Goal: Transaction & Acquisition: Obtain resource

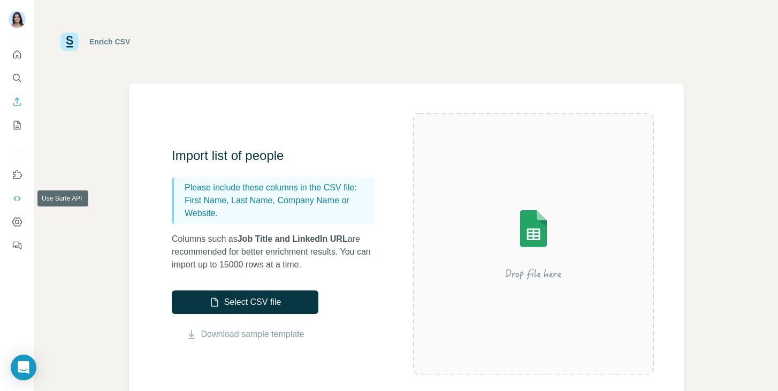
click at [18, 195] on icon "Use Surfe API" at bounding box center [17, 198] width 11 height 11
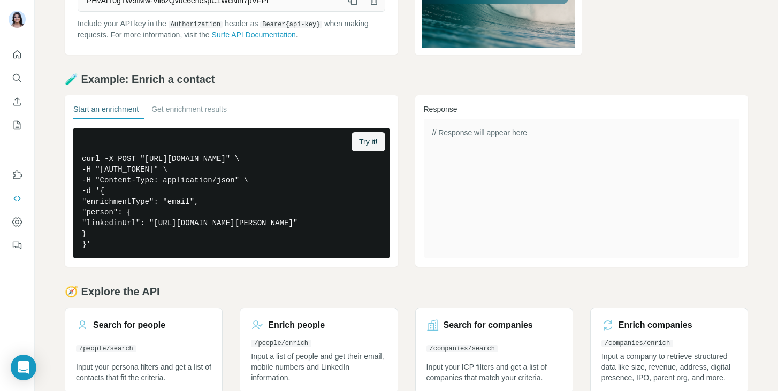
scroll to position [181, 0]
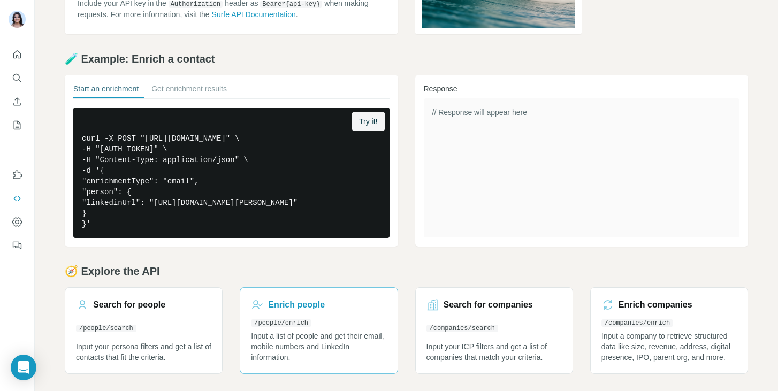
click at [282, 328] on link "Enrich people /people/enrich Input a list of people and get their email, mobile…" at bounding box center [319, 330] width 158 height 87
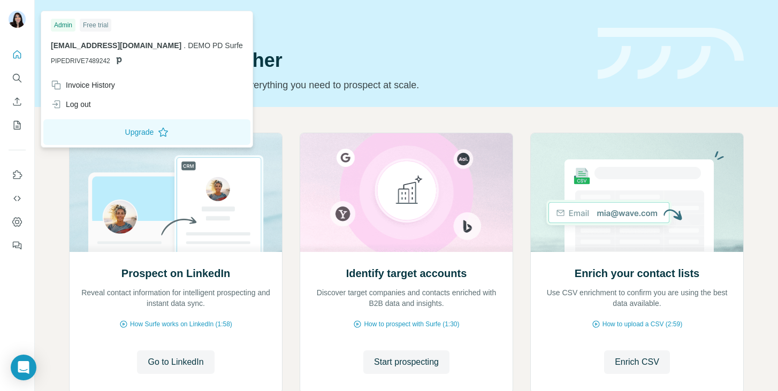
scroll to position [50, 0]
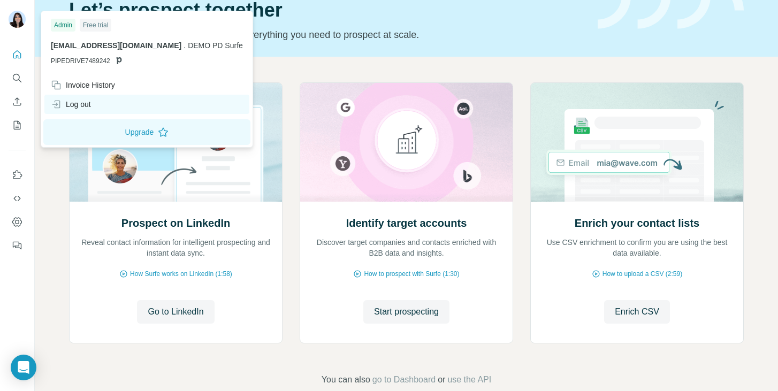
click at [82, 107] on div "Log out" at bounding box center [71, 104] width 40 height 11
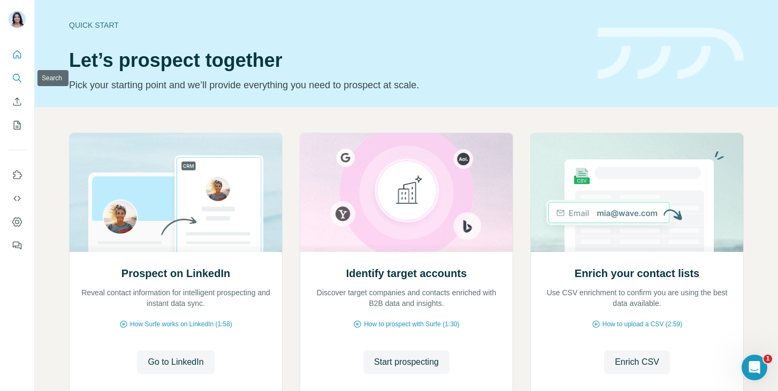
click at [14, 82] on icon "Search" at bounding box center [17, 78] width 11 height 11
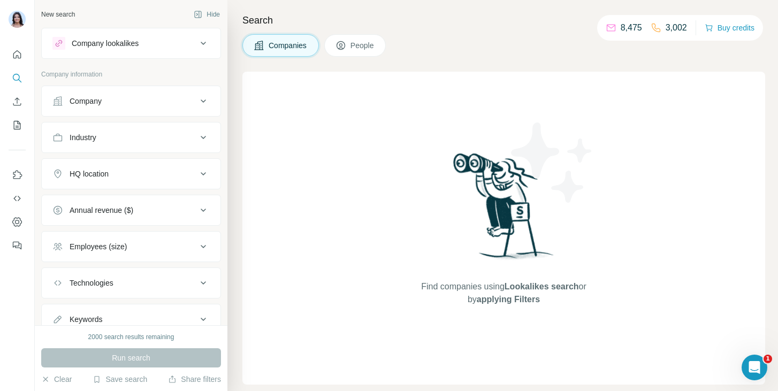
click at [95, 97] on div "Company" at bounding box center [86, 101] width 32 height 11
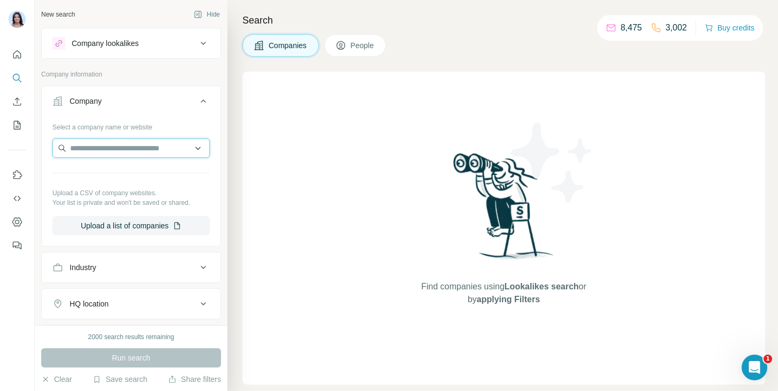
click at [94, 147] on input "text" at bounding box center [130, 148] width 157 height 19
type input "*"
click at [91, 149] on input "**********" at bounding box center [130, 148] width 157 height 19
click at [151, 156] on input "**********" at bounding box center [130, 148] width 157 height 19
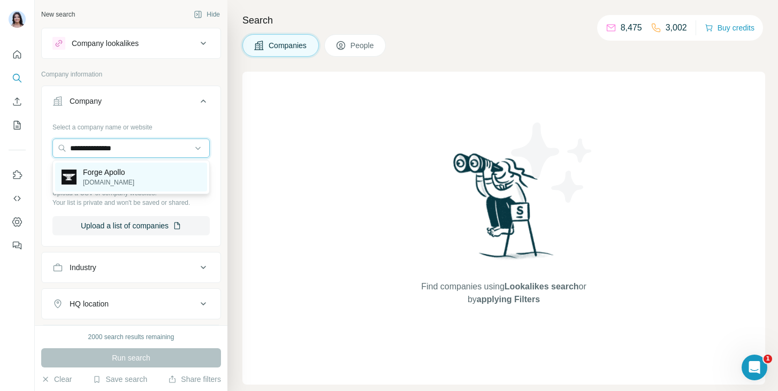
type input "**********"
click at [146, 175] on div "Forge Apollo [DOMAIN_NAME]" at bounding box center [131, 177] width 152 height 29
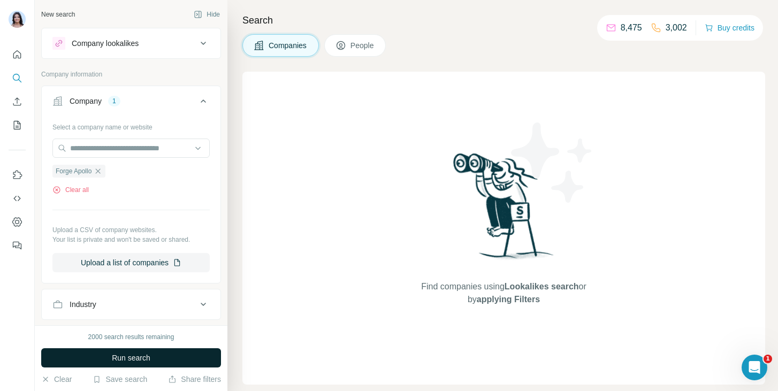
click at [140, 367] on button "Run search" at bounding box center [131, 357] width 180 height 19
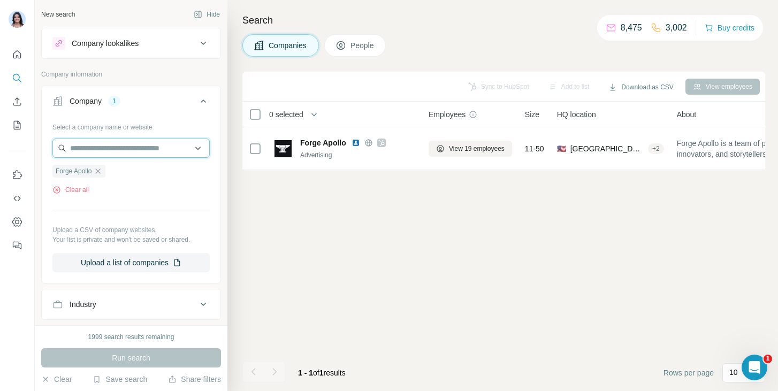
click at [147, 152] on input "text" at bounding box center [130, 148] width 157 height 19
click at [116, 210] on hr at bounding box center [130, 210] width 157 height 1
click at [102, 173] on icon "button" at bounding box center [98, 171] width 9 height 9
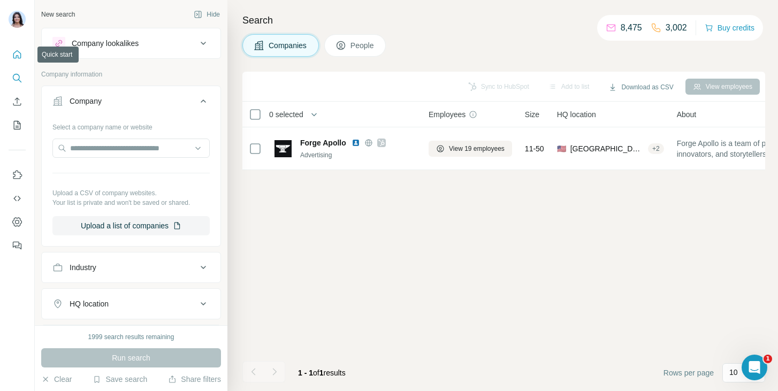
click at [22, 53] on button "Quick start" at bounding box center [17, 54] width 17 height 19
click at [19, 60] on button "Quick start" at bounding box center [17, 54] width 17 height 19
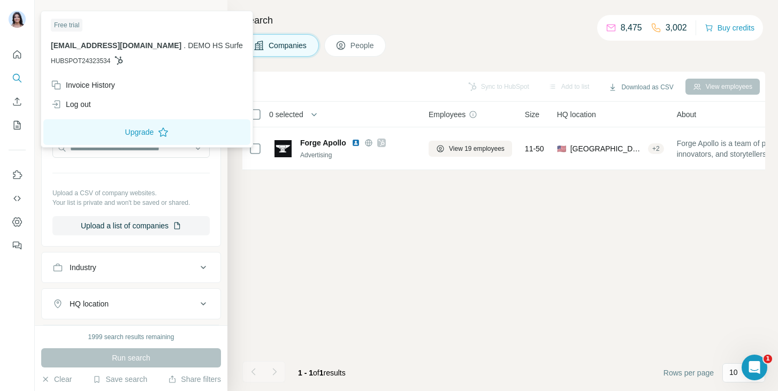
click at [16, 57] on icon "Quick start" at bounding box center [17, 54] width 8 height 8
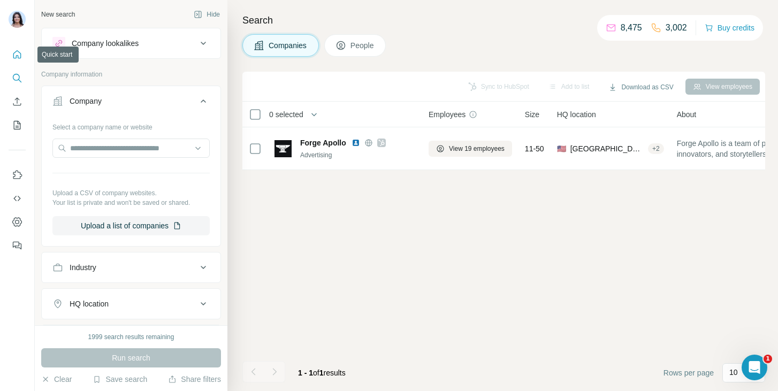
click at [16, 57] on icon "Quick start" at bounding box center [17, 54] width 8 height 8
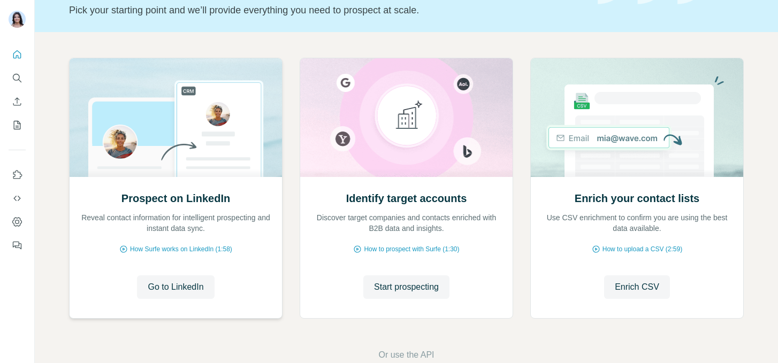
scroll to position [78, 0]
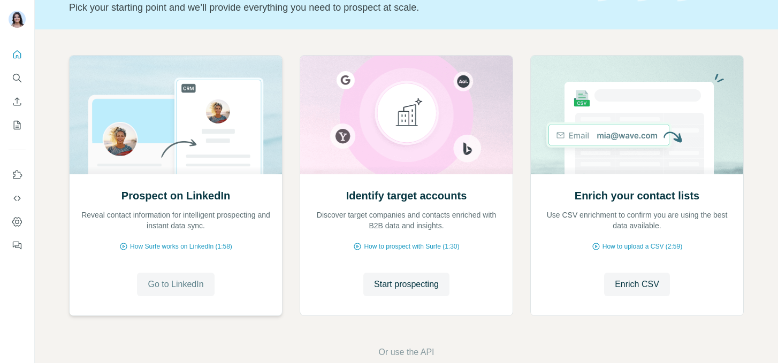
click at [158, 284] on span "Go to LinkedIn" at bounding box center [176, 284] width 56 height 13
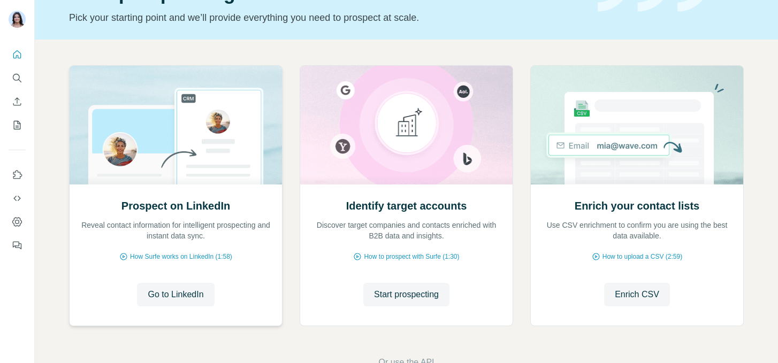
scroll to position [68, 0]
drag, startPoint x: 224, startPoint y: 261, endPoint x: 263, endPoint y: 289, distance: 48.6
click at [264, 290] on div "Prospect on LinkedIn Reveal contact information for intelligent prospecting and…" at bounding box center [176, 254] width 212 height 142
click at [309, 265] on div "Identify target accounts Discover target companies and contacts enriched with B…" at bounding box center [406, 254] width 212 height 142
click at [191, 293] on span "Go to LinkedIn" at bounding box center [176, 294] width 56 height 13
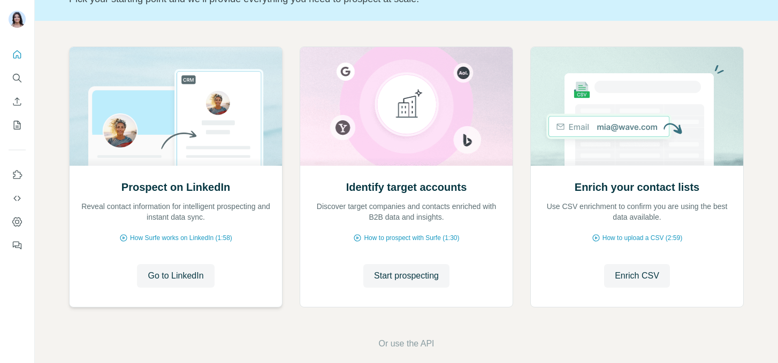
scroll to position [99, 0]
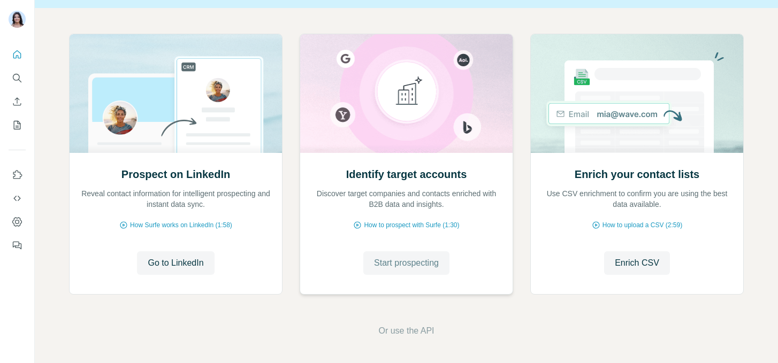
click at [419, 263] on span "Start prospecting" at bounding box center [406, 263] width 65 height 13
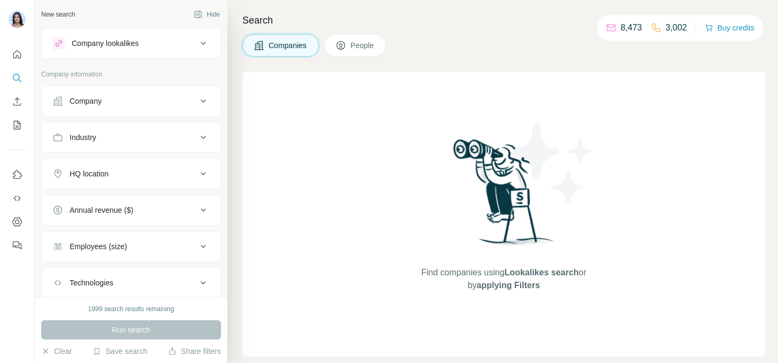
click at [135, 14] on div "New search Hide" at bounding box center [131, 14] width 180 height 16
click at [146, 48] on div "Company lookalikes" at bounding box center [124, 43] width 144 height 13
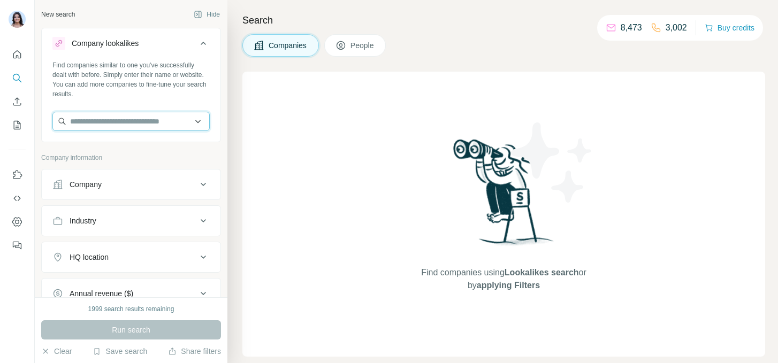
click at [133, 125] on input "text" at bounding box center [130, 121] width 157 height 19
click at [110, 119] on input "text" at bounding box center [130, 121] width 157 height 19
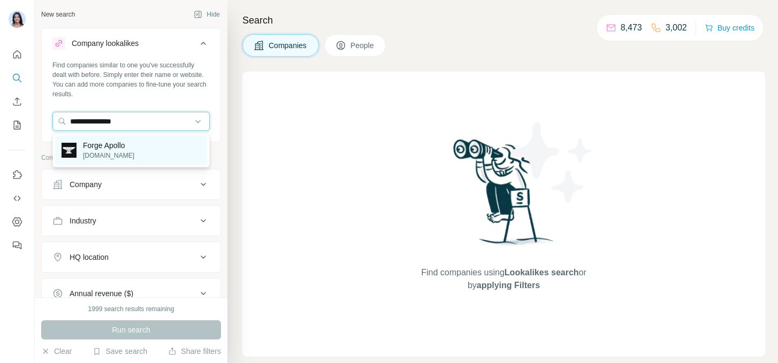
type input "**********"
click at [123, 142] on p "Forge Apollo" at bounding box center [108, 145] width 51 height 11
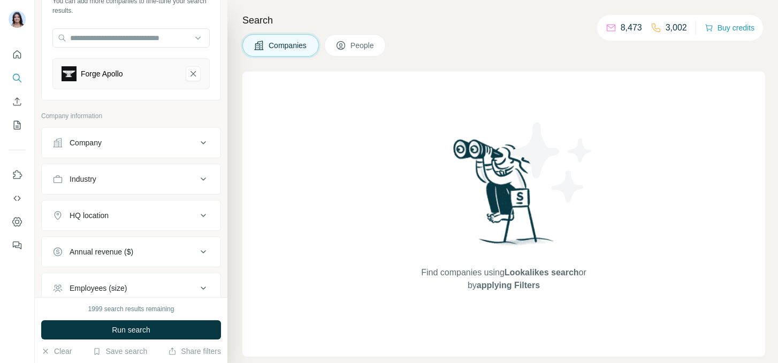
scroll to position [21, 0]
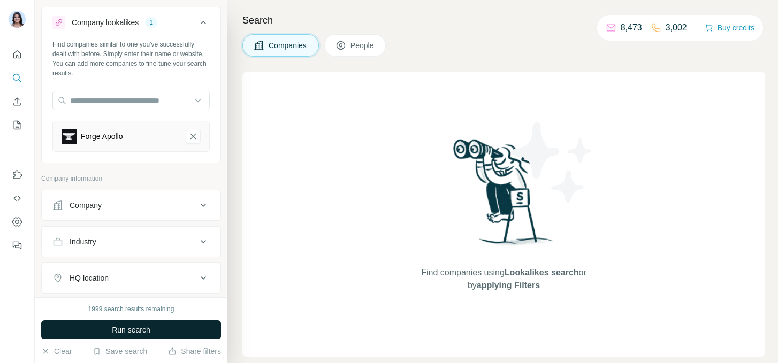
click at [123, 327] on span "Run search" at bounding box center [131, 330] width 39 height 11
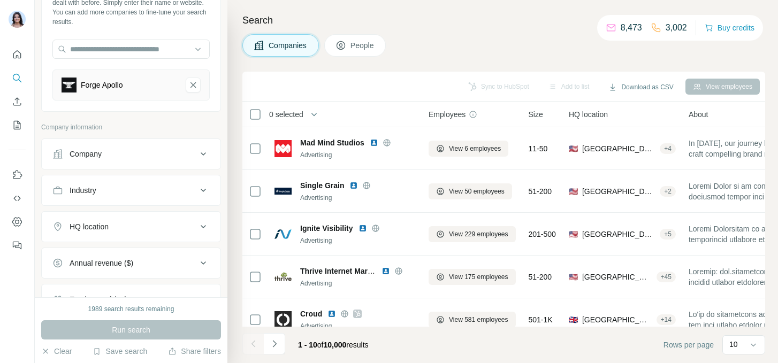
scroll to position [88, 0]
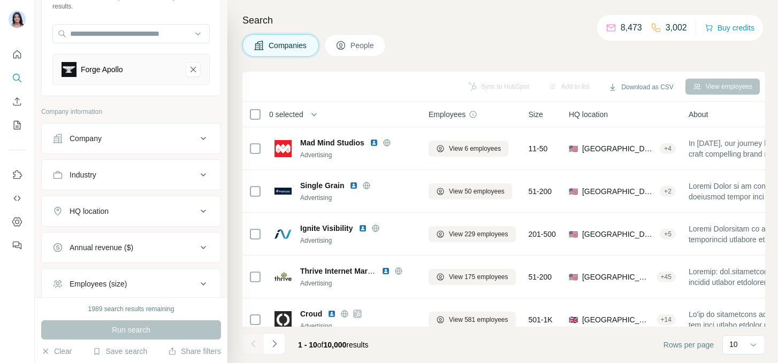
click at [144, 110] on p "Company information" at bounding box center [131, 112] width 180 height 10
click at [146, 136] on div "Company" at bounding box center [124, 138] width 144 height 11
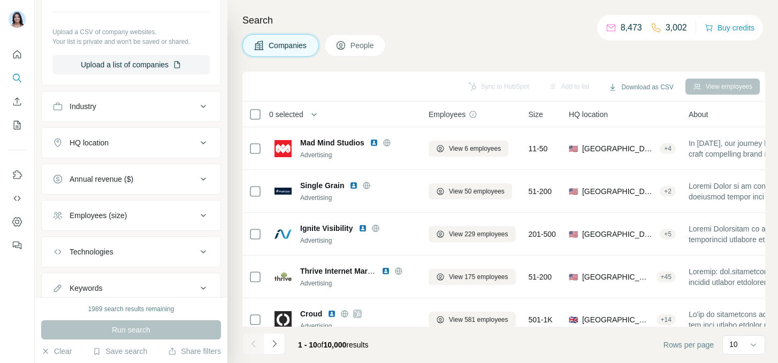
scroll to position [287, 0]
click at [120, 142] on div "HQ location" at bounding box center [124, 142] width 144 height 11
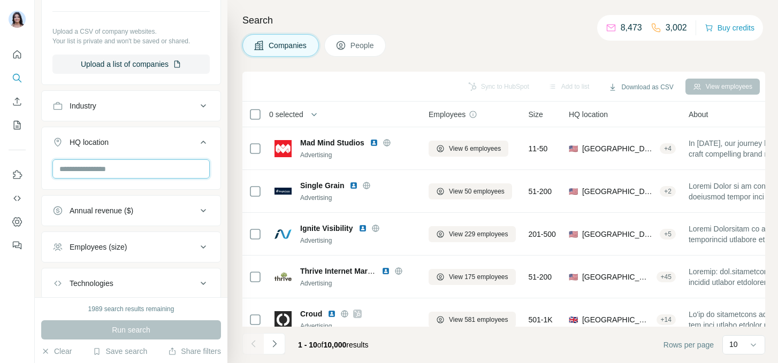
click at [104, 173] on input "text" at bounding box center [130, 168] width 157 height 19
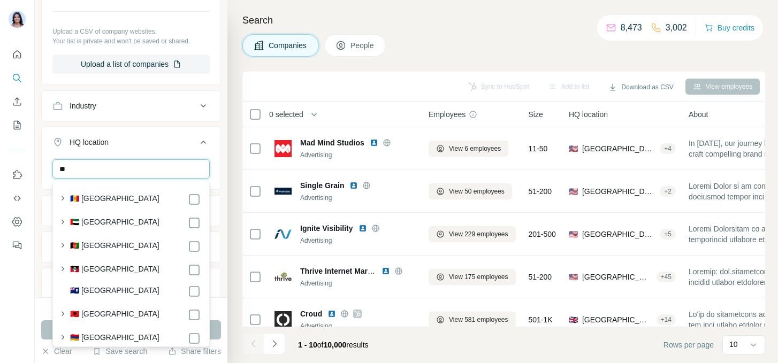
type input "*"
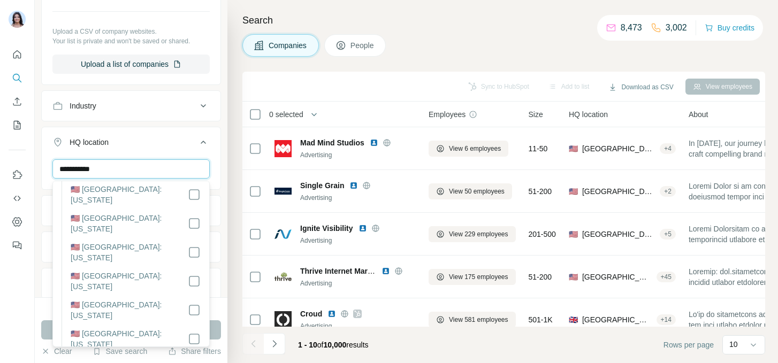
scroll to position [812, 0]
type input "**********"
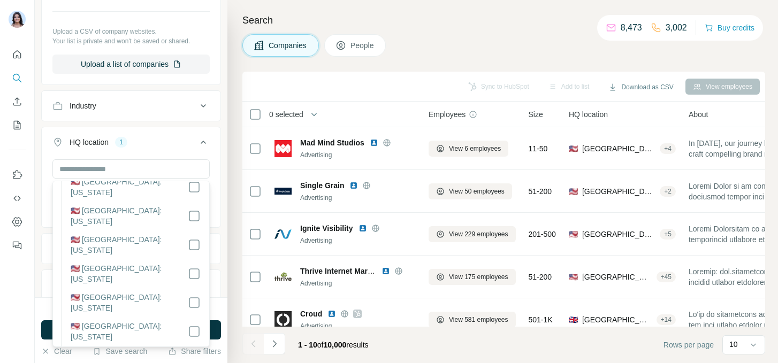
click at [217, 222] on div "Pennsylvania Clear all" at bounding box center [131, 192] width 179 height 66
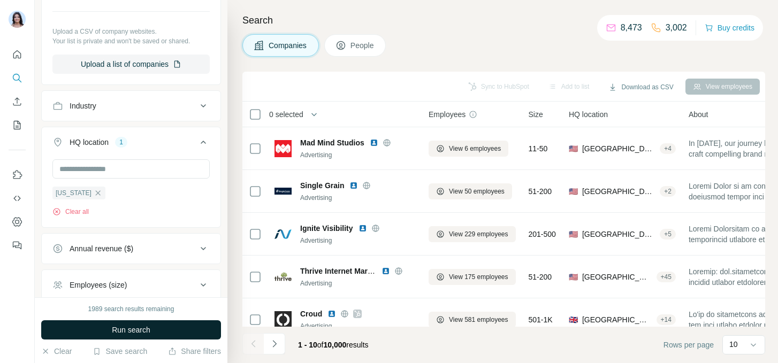
click at [150, 328] on span "Run search" at bounding box center [131, 330] width 39 height 11
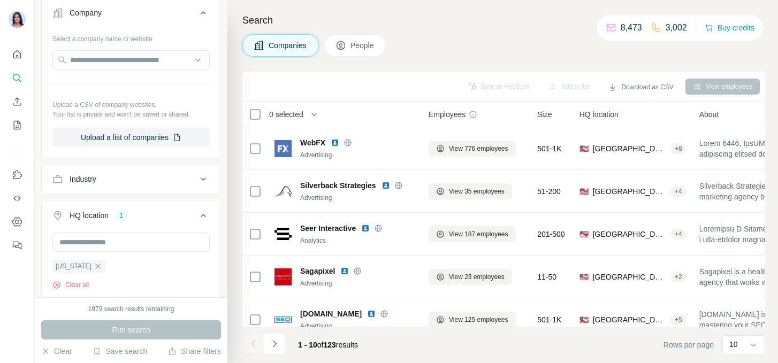
scroll to position [211, 0]
click at [120, 183] on div "Industry" at bounding box center [124, 181] width 144 height 11
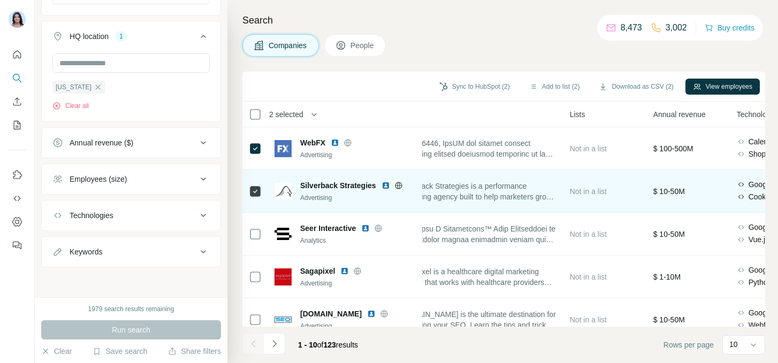
scroll to position [0, 156]
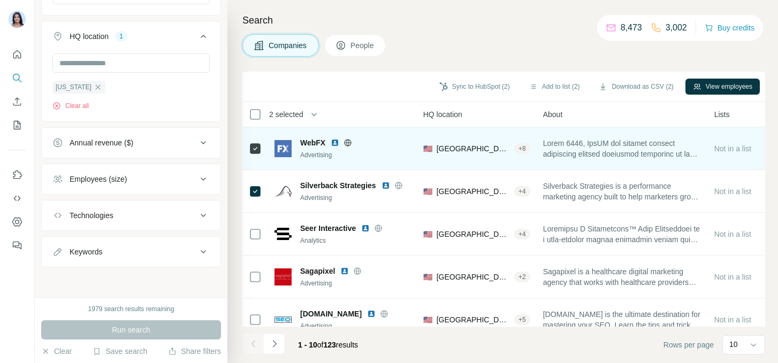
click at [310, 145] on span "WebFX" at bounding box center [312, 142] width 25 height 11
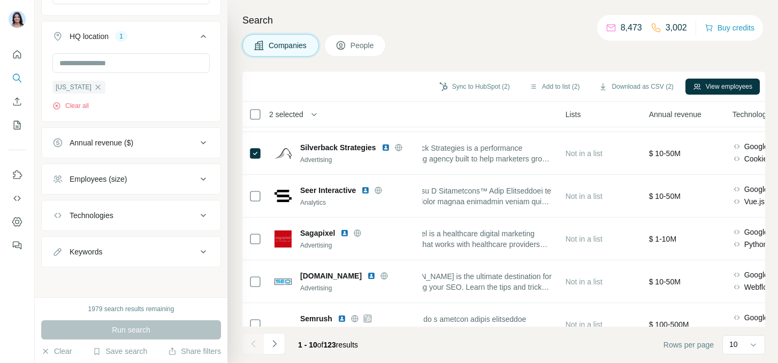
scroll to position [0, 0]
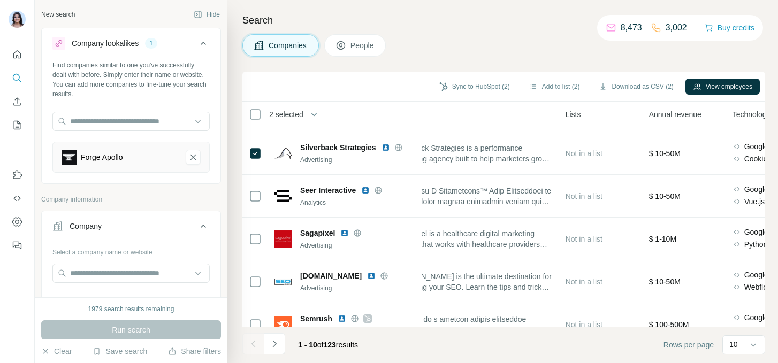
click at [142, 170] on div "Forge Apollo" at bounding box center [130, 157] width 157 height 31
click at [189, 158] on icon "Forge Apollo-remove-button" at bounding box center [193, 157] width 10 height 11
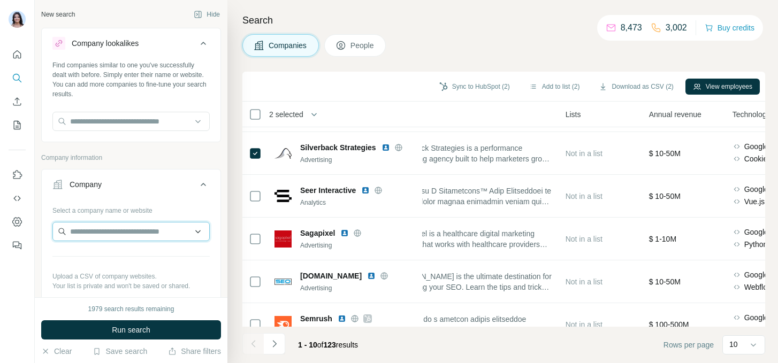
click at [151, 235] on input "text" at bounding box center [130, 231] width 157 height 19
click at [90, 232] on input "**********" at bounding box center [130, 231] width 157 height 19
click at [118, 233] on input "**********" at bounding box center [130, 231] width 157 height 19
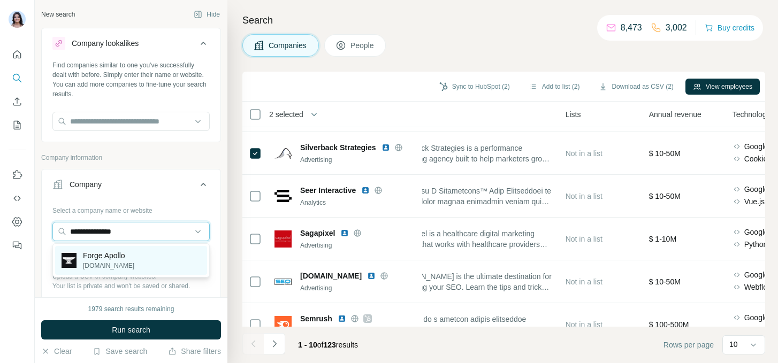
type input "**********"
click at [116, 258] on p "Forge Apollo" at bounding box center [108, 255] width 51 height 11
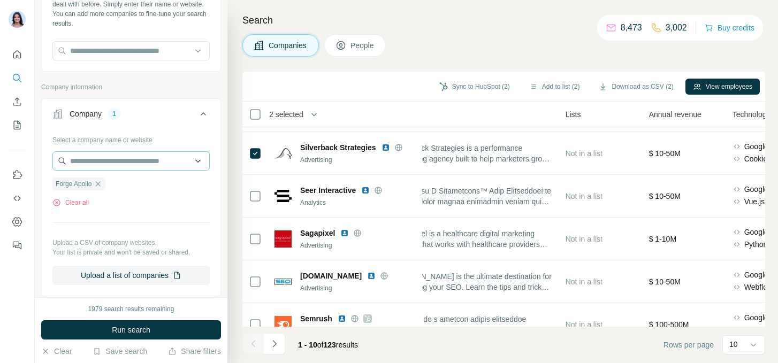
scroll to position [71, 0]
click at [154, 328] on button "Run search" at bounding box center [131, 329] width 180 height 19
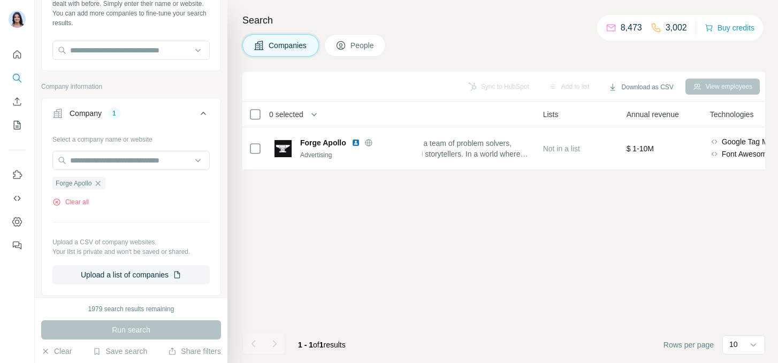
scroll to position [0, 305]
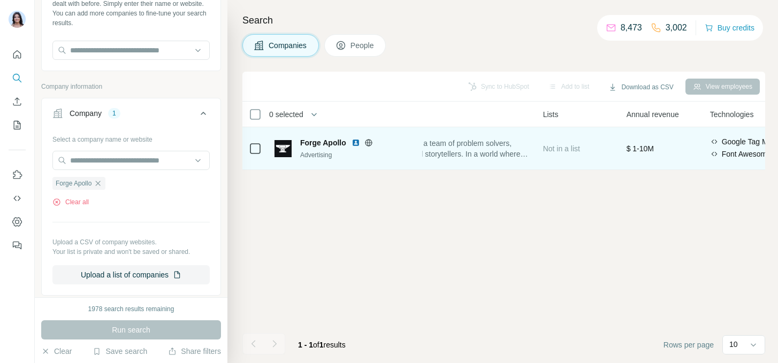
click at [311, 142] on span "Forge Apollo" at bounding box center [323, 142] width 46 height 11
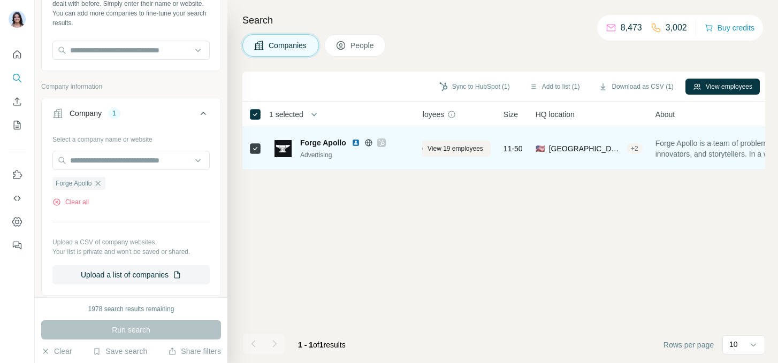
scroll to position [0, 0]
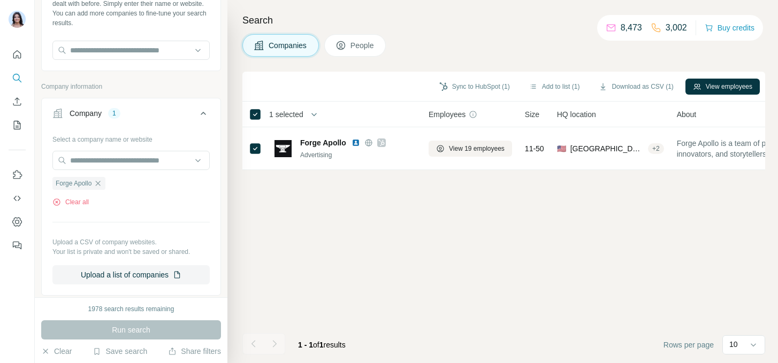
click at [342, 46] on icon at bounding box center [340, 46] width 5 height 6
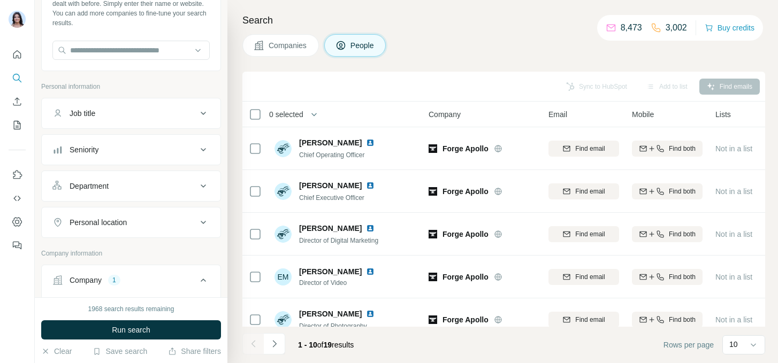
click at [287, 48] on span "Companies" at bounding box center [288, 45] width 39 height 11
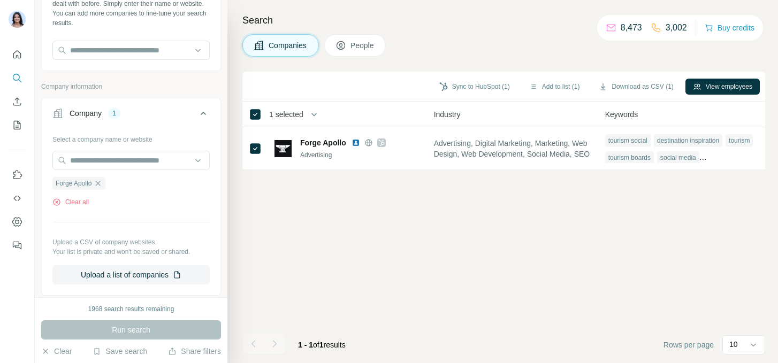
scroll to position [0, 760]
click at [358, 47] on span "People" at bounding box center [362, 45] width 25 height 11
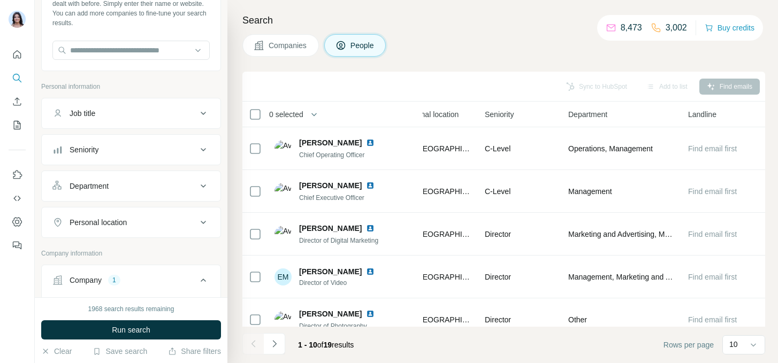
scroll to position [0, 397]
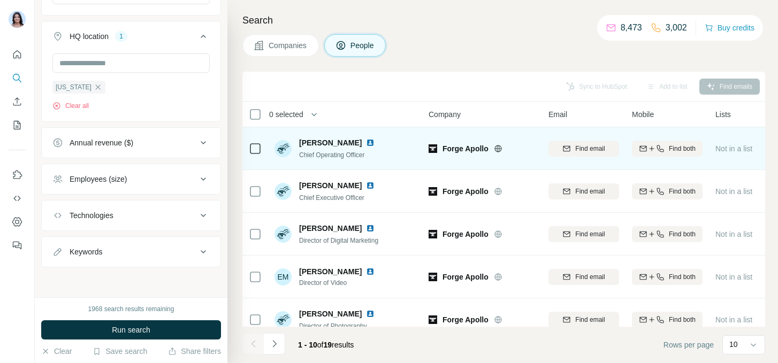
click at [254, 154] on icon at bounding box center [255, 148] width 13 height 13
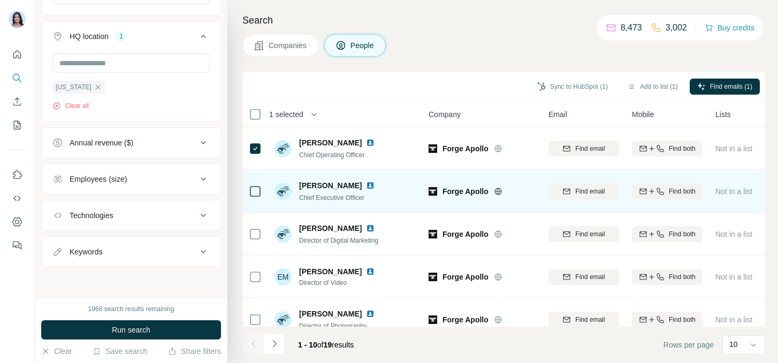
click at [255, 196] on icon at bounding box center [255, 191] width 13 height 13
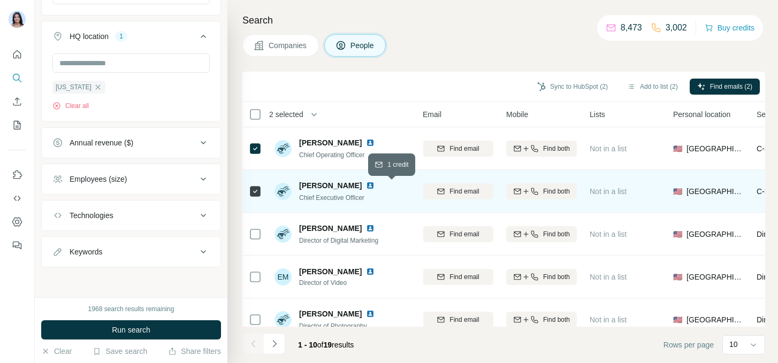
scroll to position [0, 48]
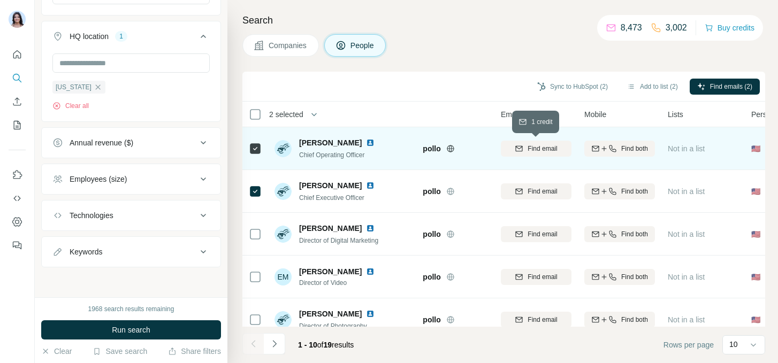
click at [552, 153] on span "Find email" at bounding box center [541, 149] width 29 height 10
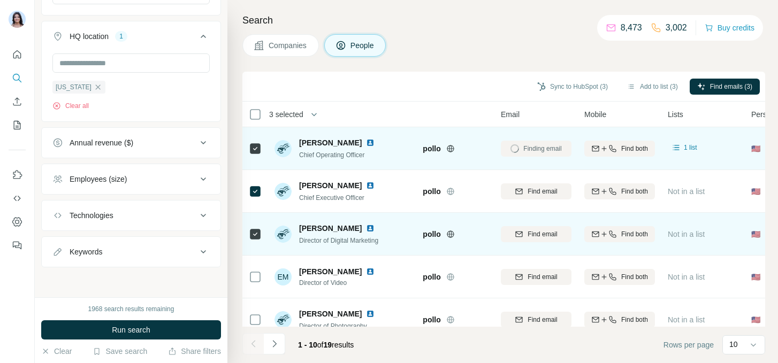
scroll to position [0, 67]
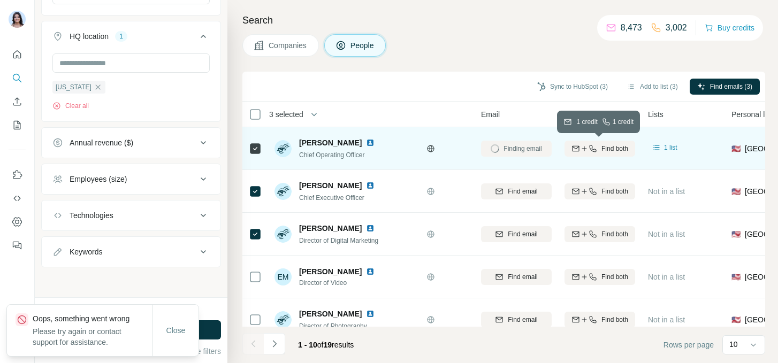
click at [577, 151] on icon "button" at bounding box center [575, 148] width 9 height 9
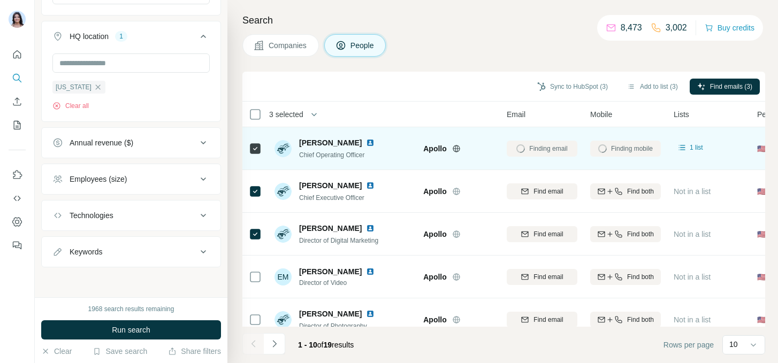
scroll to position [0, 0]
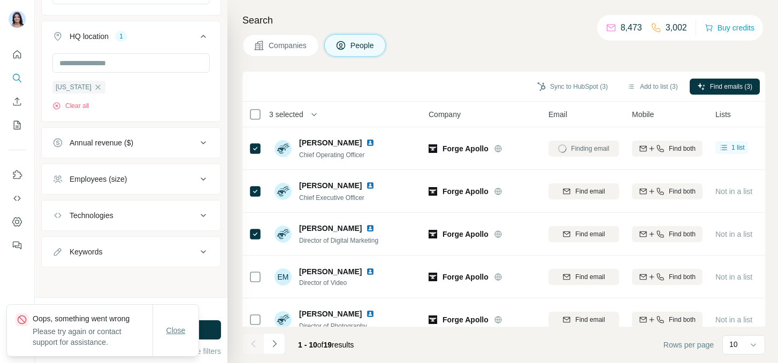
click at [171, 335] on span "Close" at bounding box center [175, 330] width 19 height 11
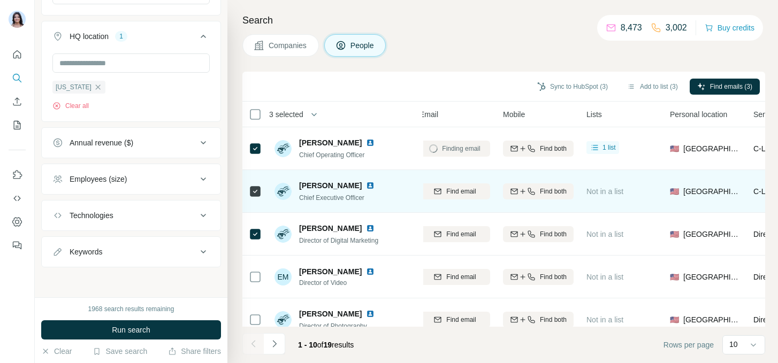
scroll to position [0, 134]
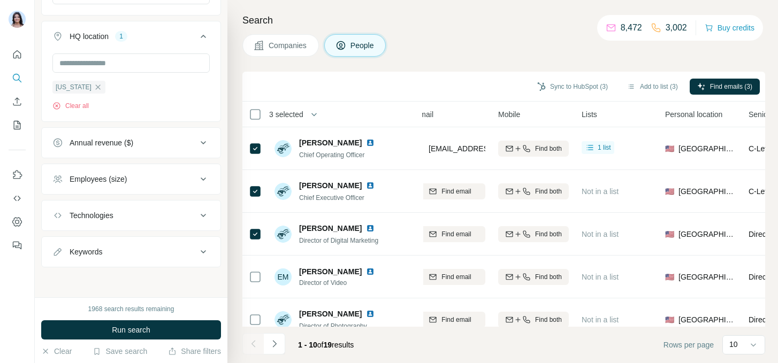
click at [272, 75] on div "Sync to HubSpot (3) Add to list (3) Find emails (3)" at bounding box center [503, 87] width 523 height 30
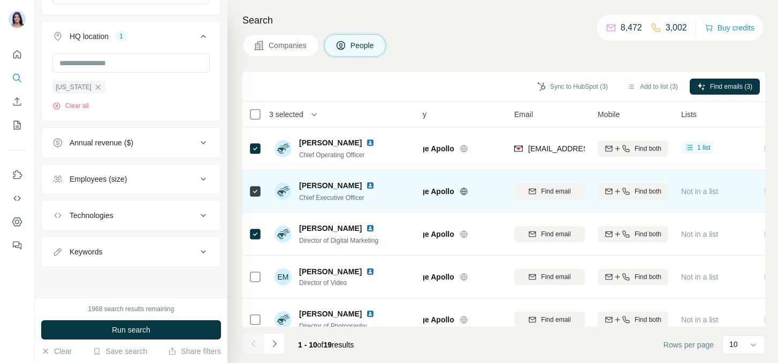
scroll to position [0, 0]
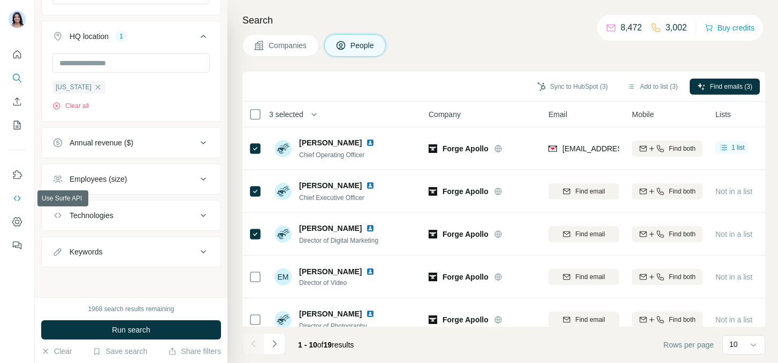
click at [22, 199] on icon "Use Surfe API" at bounding box center [17, 198] width 11 height 11
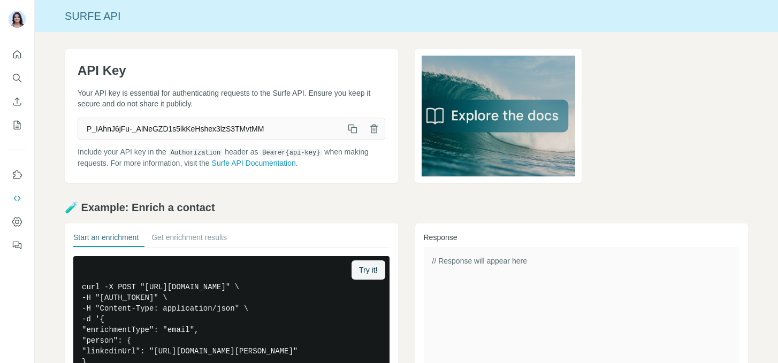
scroll to position [209, 0]
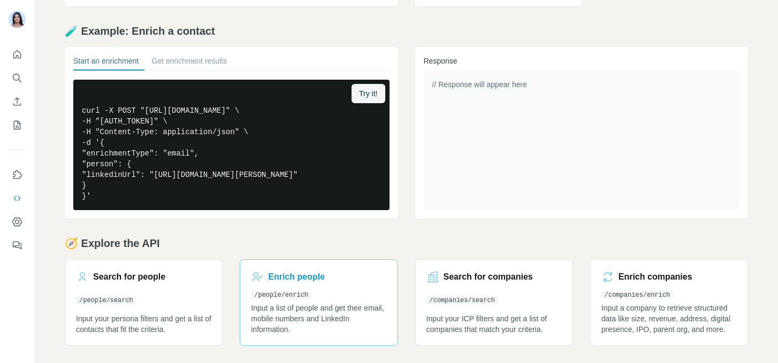
click at [358, 271] on div "Enrich people" at bounding box center [318, 277] width 135 height 13
